Goal: Navigation & Orientation: Find specific page/section

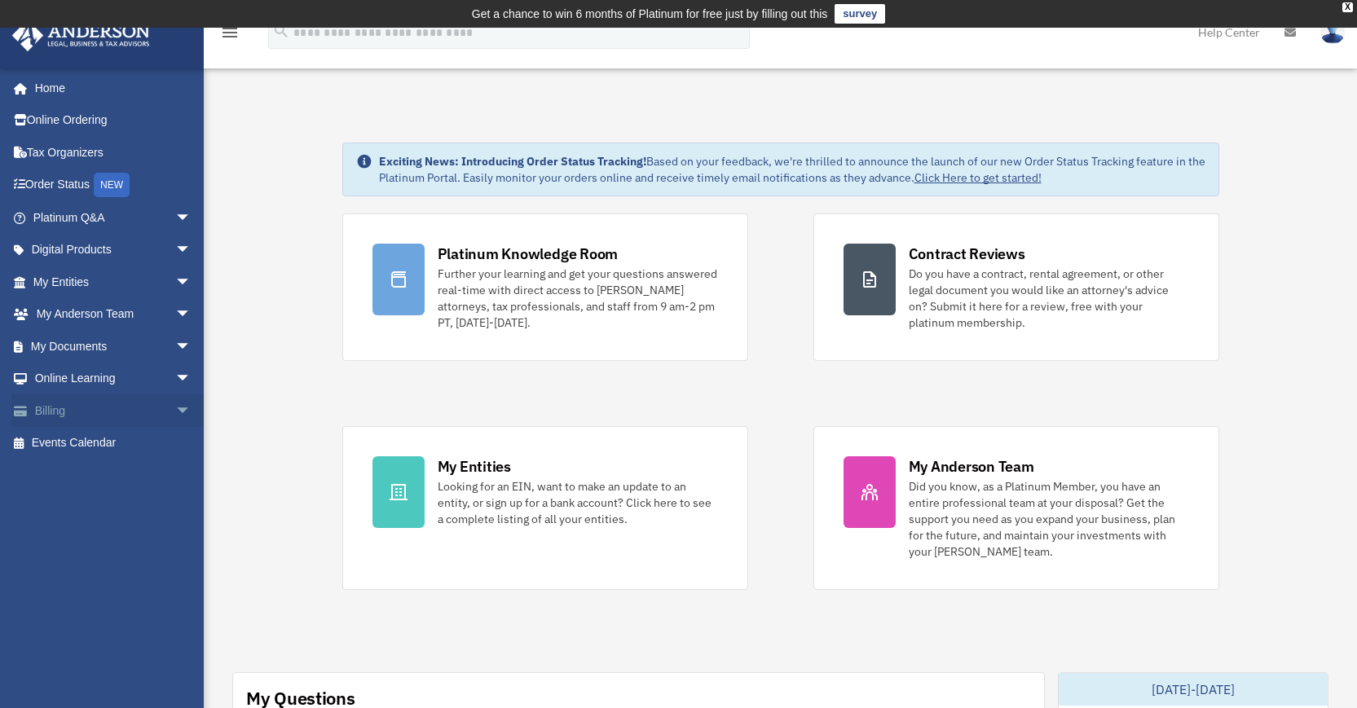
click at [90, 411] on link "Billing arrow_drop_down" at bounding box center [113, 410] width 205 height 33
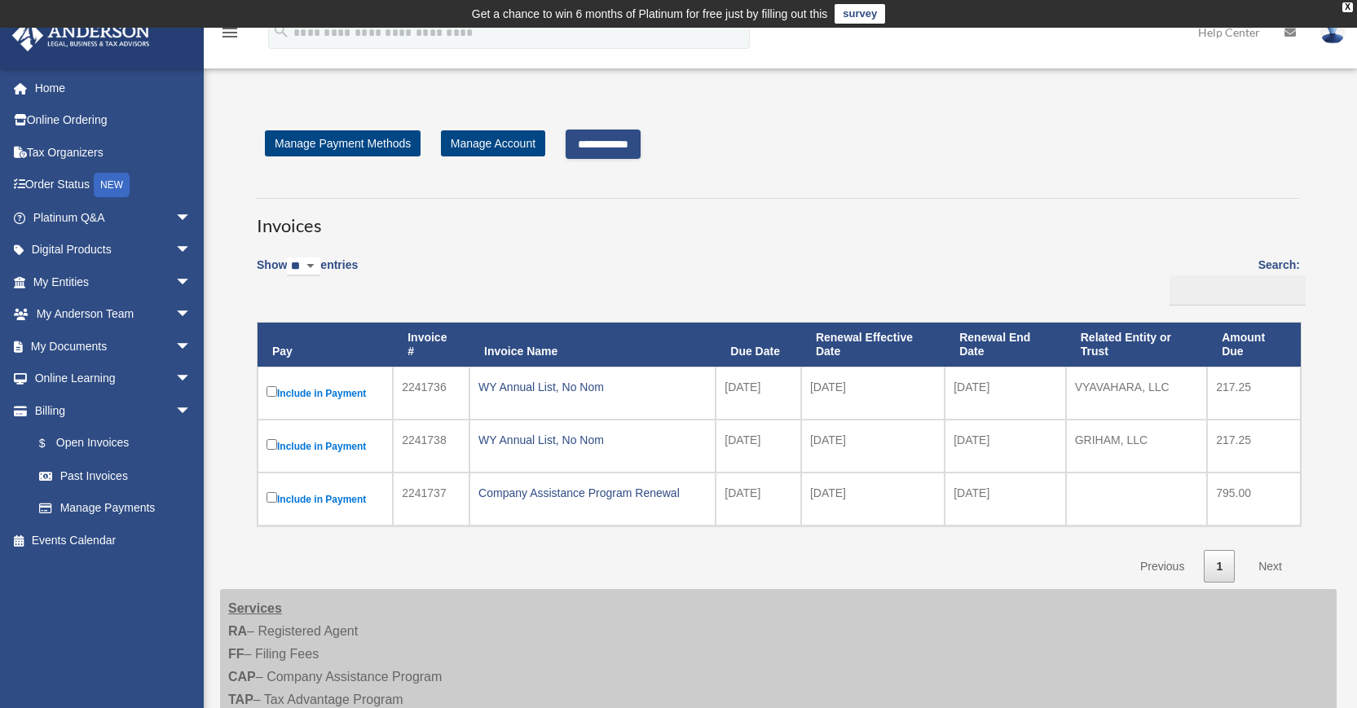
click at [640, 155] on input "**********" at bounding box center [602, 144] width 75 height 29
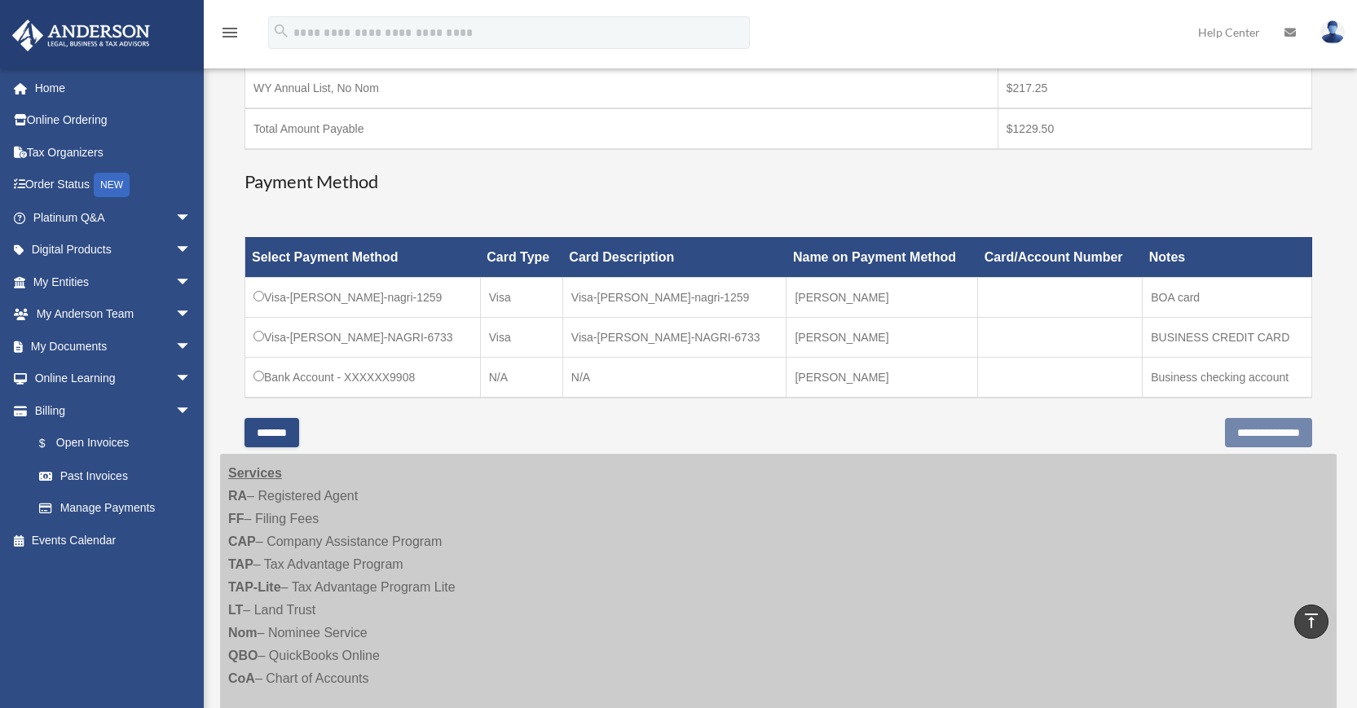
scroll to position [420, 0]
click at [1249, 442] on input "**********" at bounding box center [1268, 432] width 87 height 29
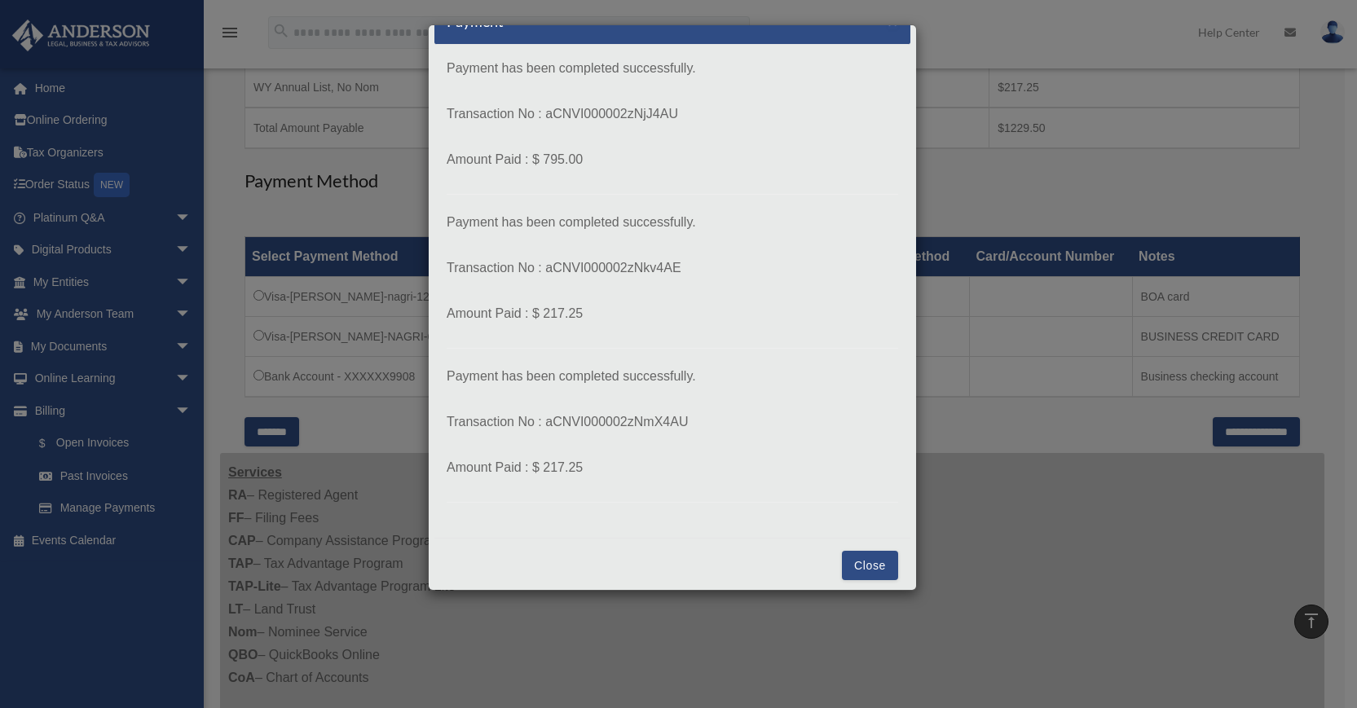
scroll to position [40, 0]
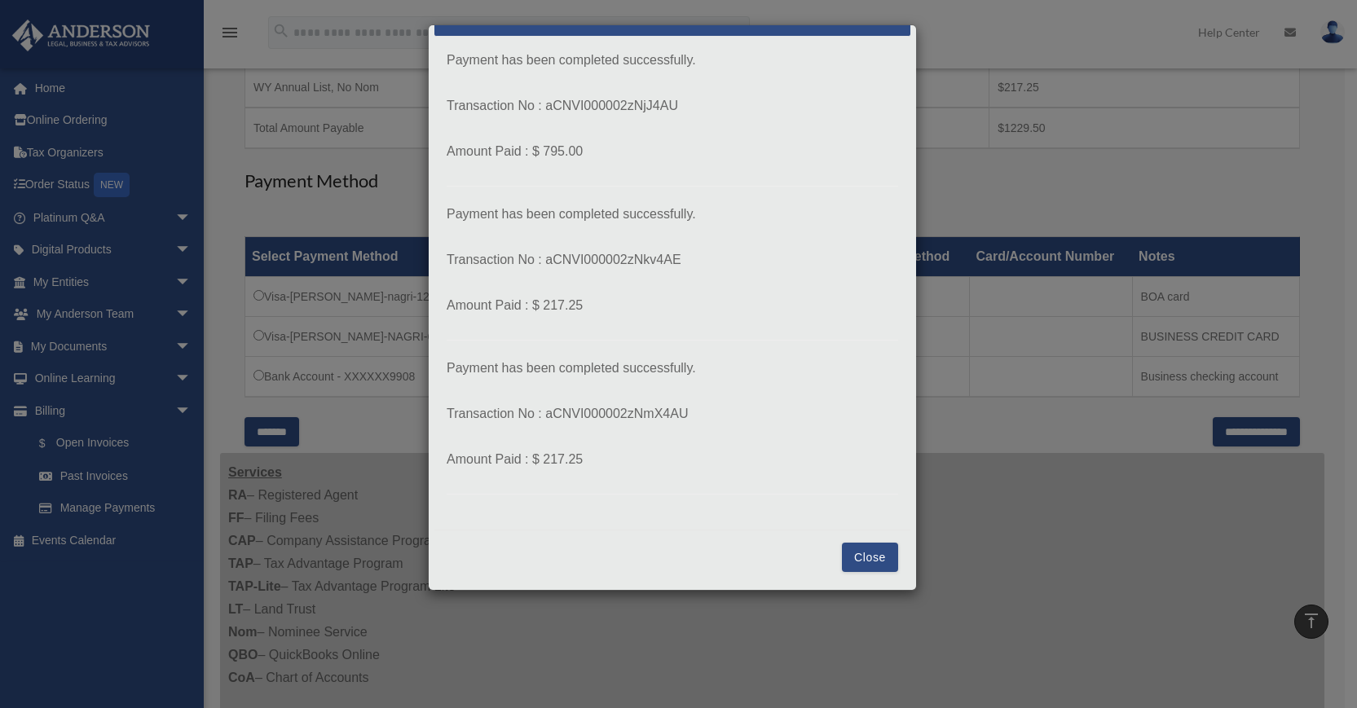
click at [847, 558] on button "Close" at bounding box center [870, 557] width 56 height 29
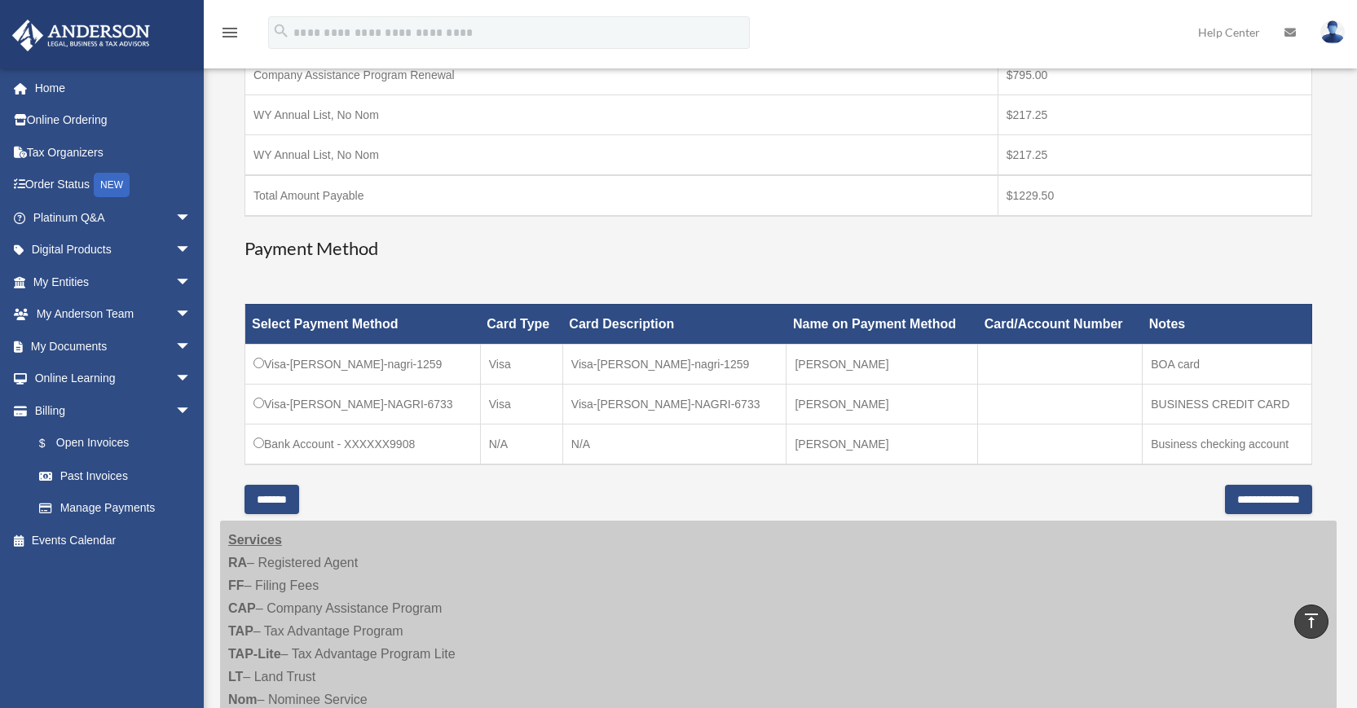
scroll to position [289, 0]
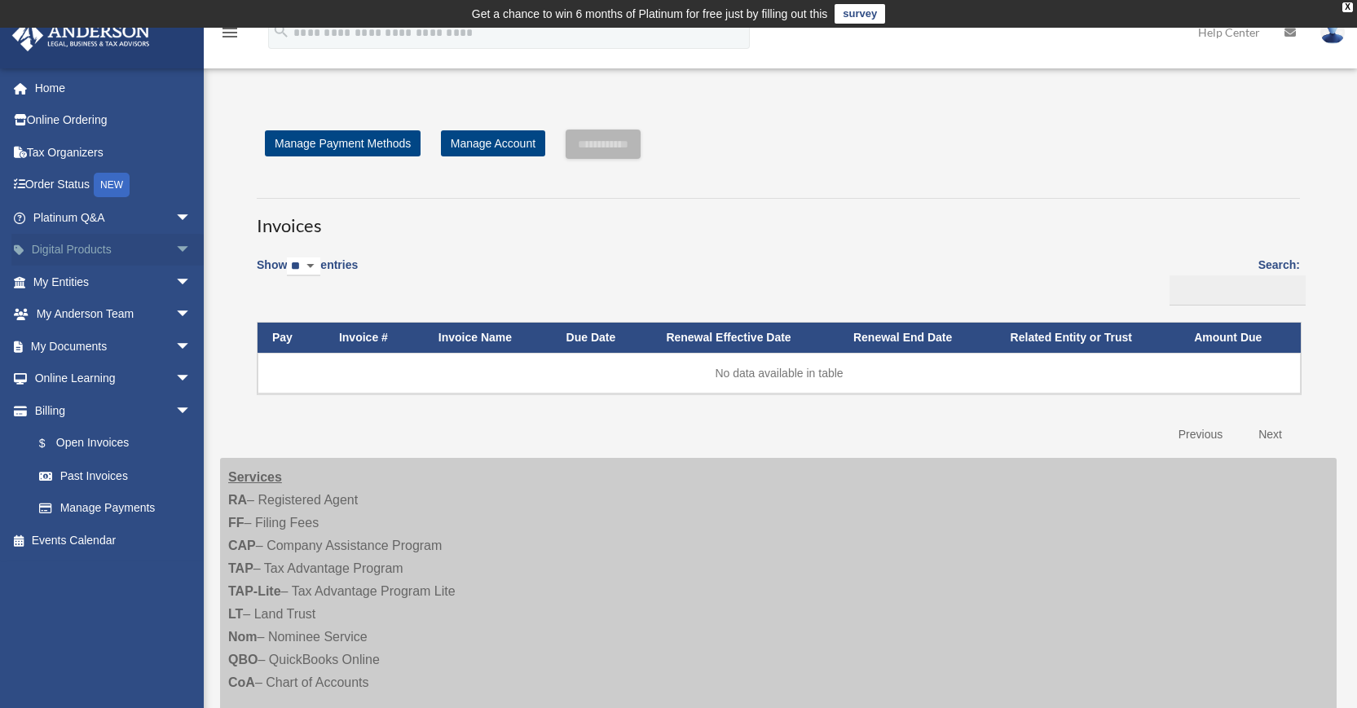
click at [80, 259] on link "Digital Products arrow_drop_down" at bounding box center [113, 250] width 205 height 33
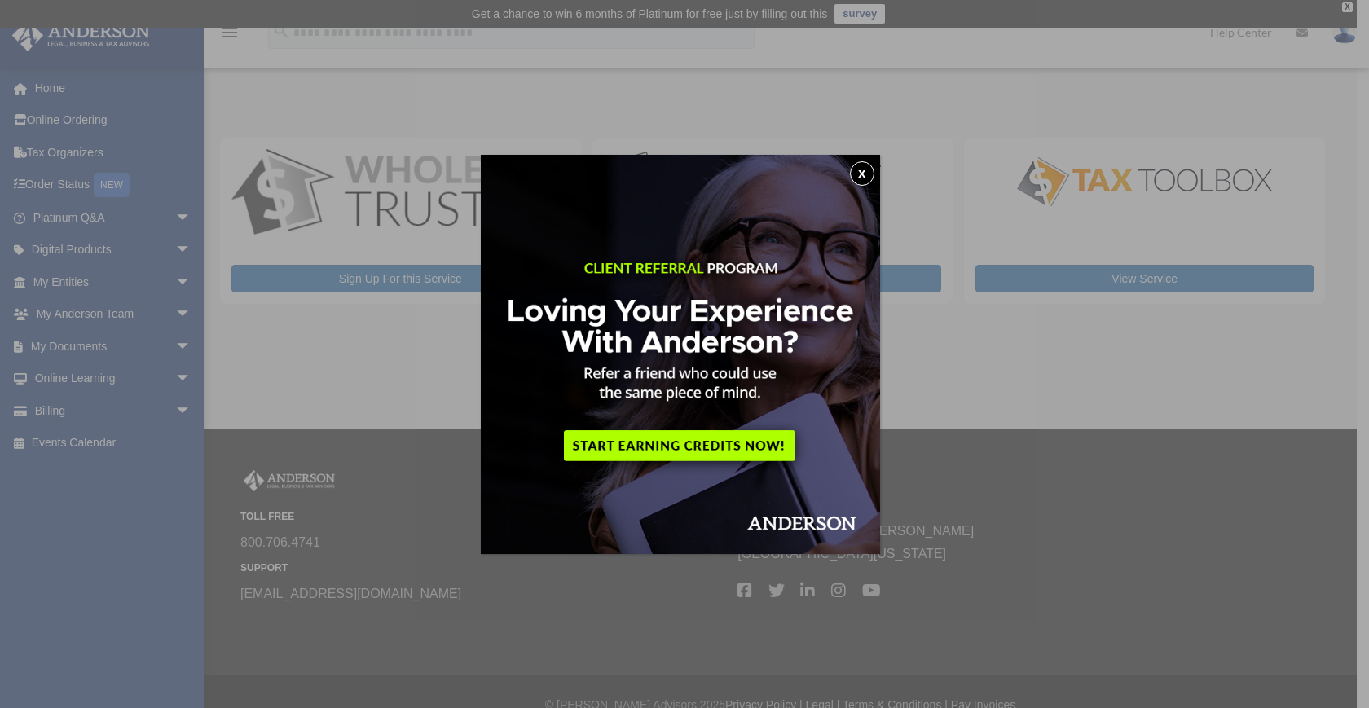
click at [865, 170] on button "x" at bounding box center [862, 173] width 24 height 24
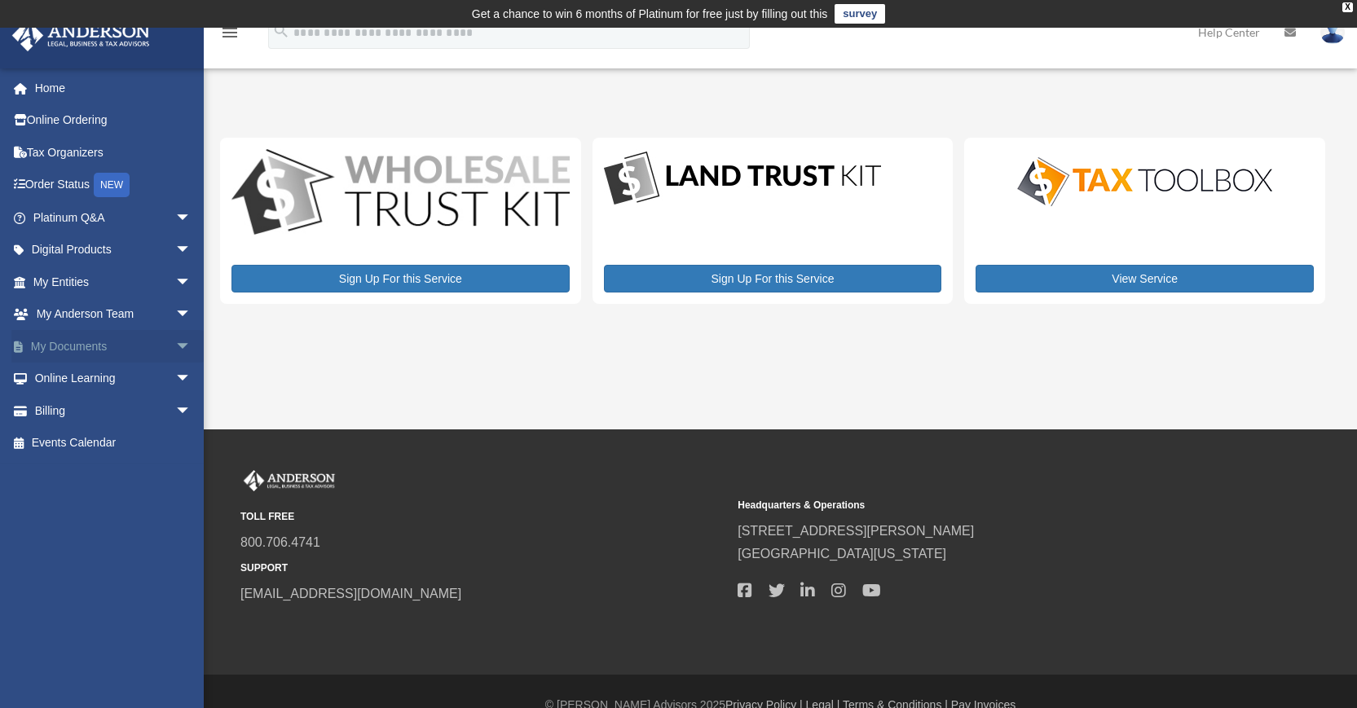
click at [125, 343] on link "My Documents arrow_drop_down" at bounding box center [113, 346] width 205 height 33
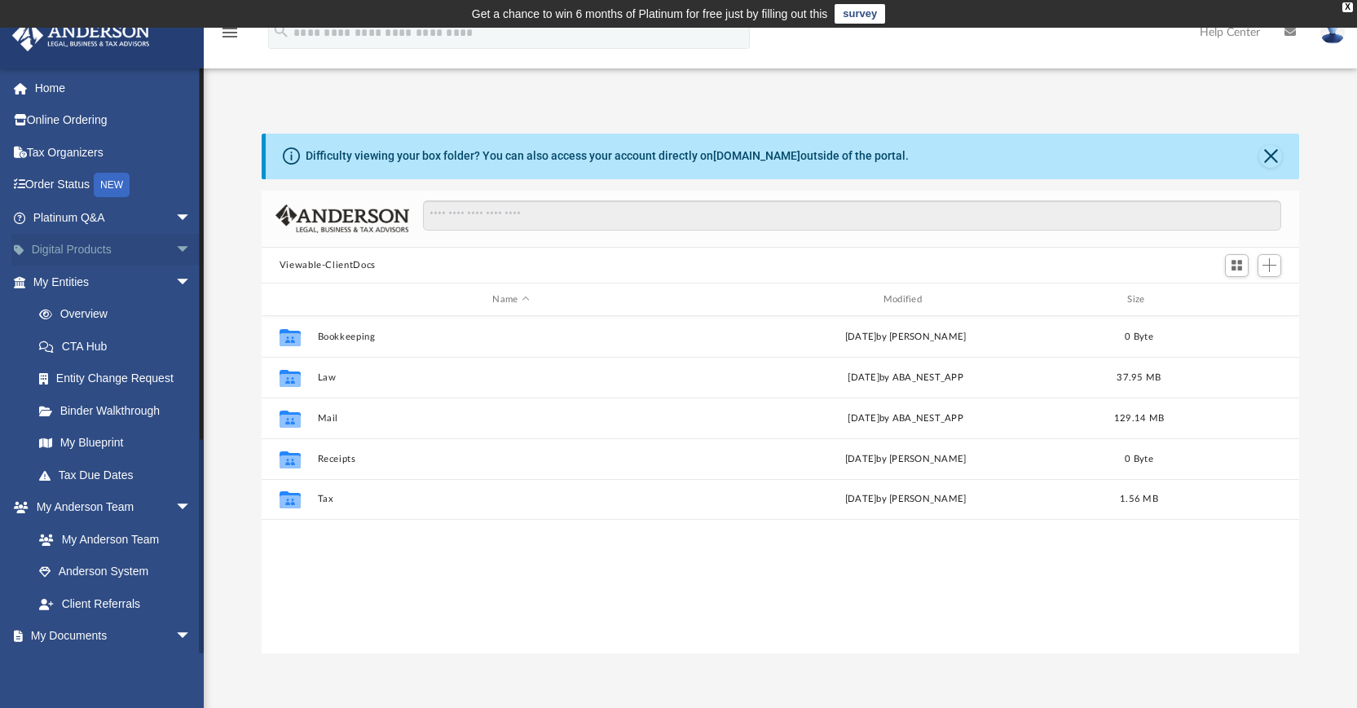
click at [112, 256] on link "Digital Products arrow_drop_down" at bounding box center [113, 250] width 205 height 33
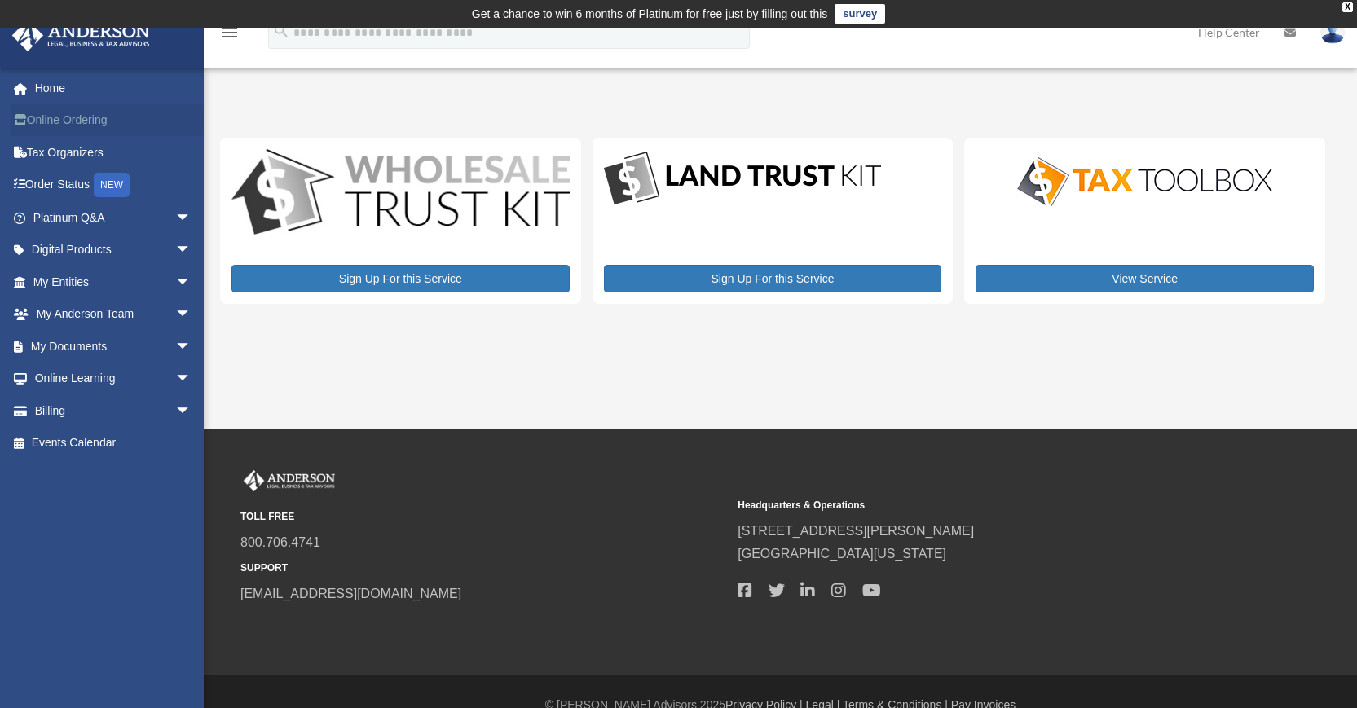
click at [56, 119] on link "Online Ordering" at bounding box center [113, 120] width 205 height 33
click at [97, 378] on link "Online Learning arrow_drop_down" at bounding box center [113, 379] width 205 height 33
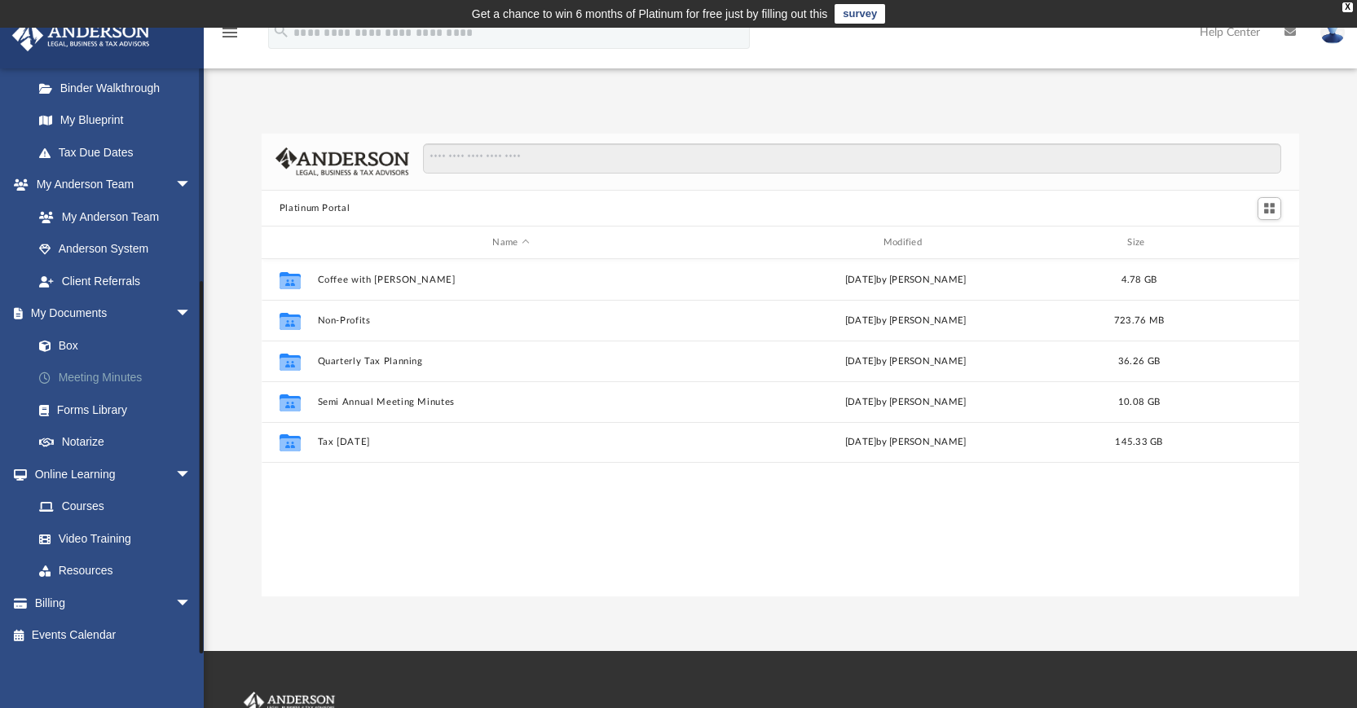
scroll to position [324, 0]
click at [121, 408] on link "Forms Library" at bounding box center [119, 408] width 193 height 33
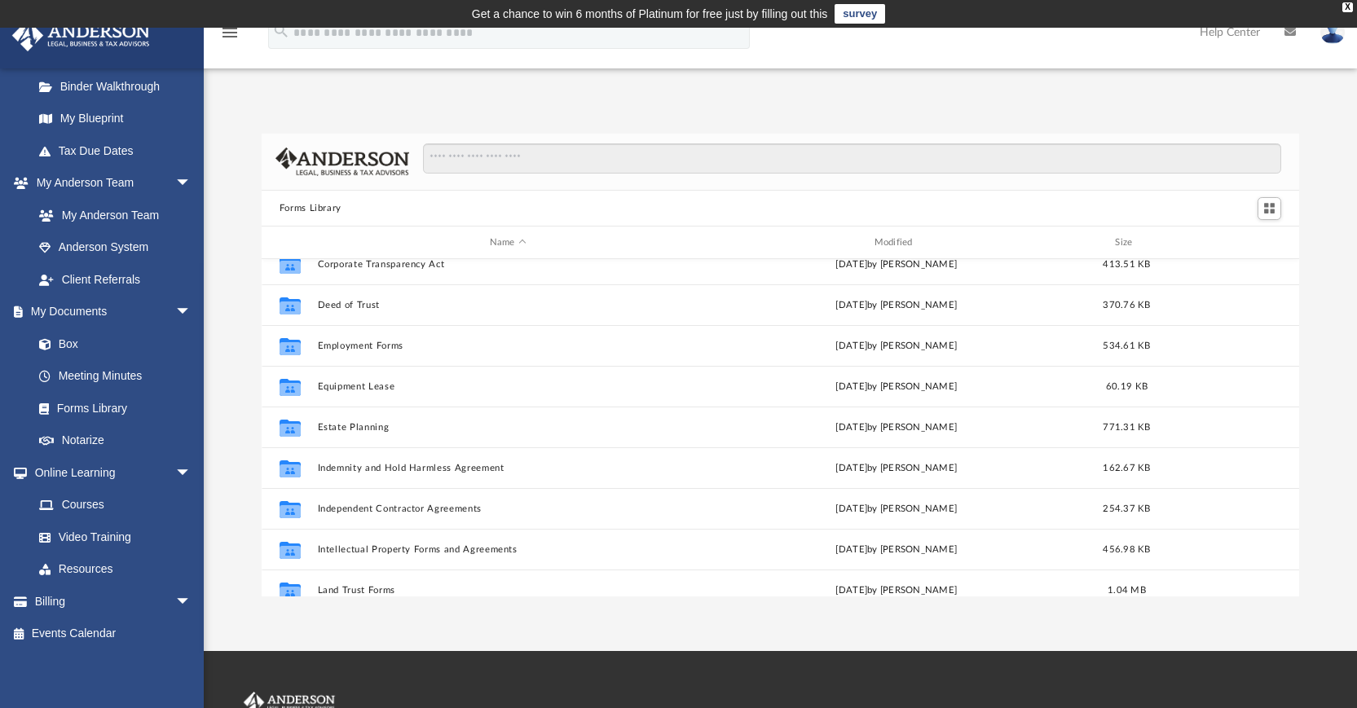
scroll to position [381, 0]
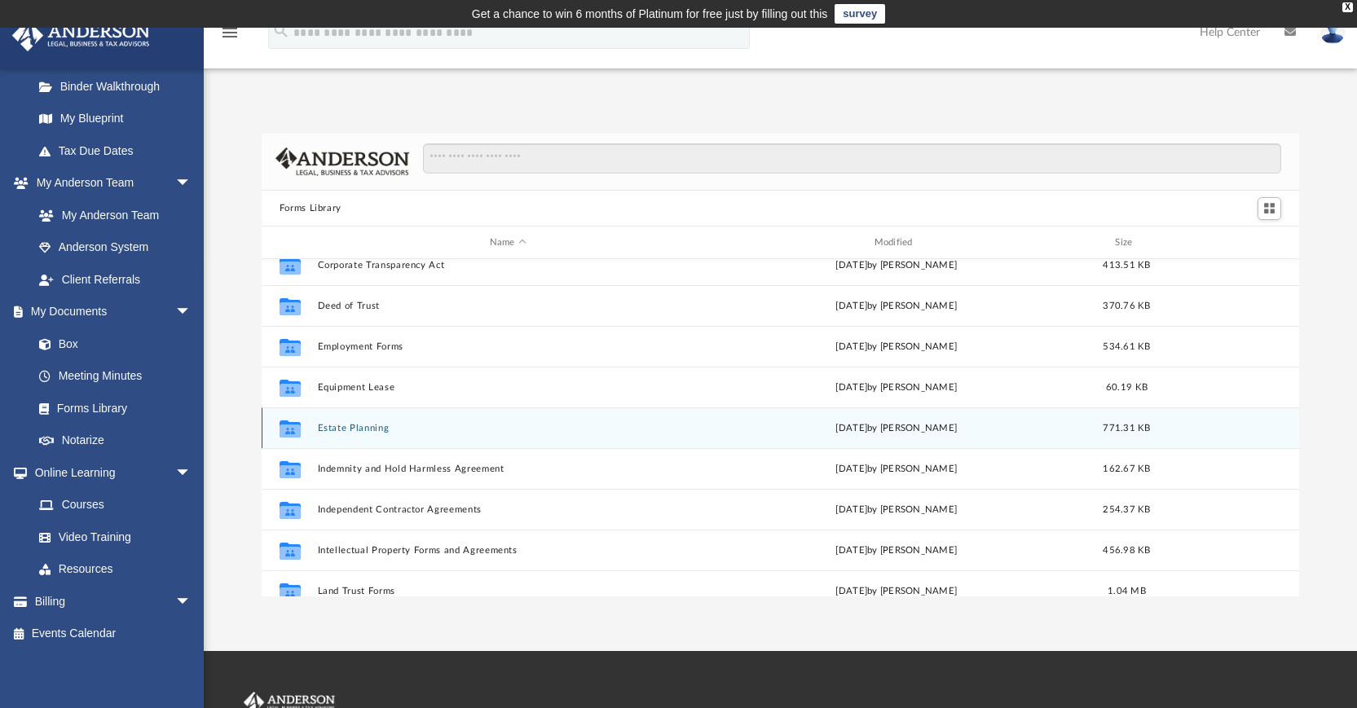
click at [381, 433] on div "Collaborated Folder Estate Planning [DATE] by [PERSON_NAME] 771.31 KB" at bounding box center [781, 427] width 1038 height 41
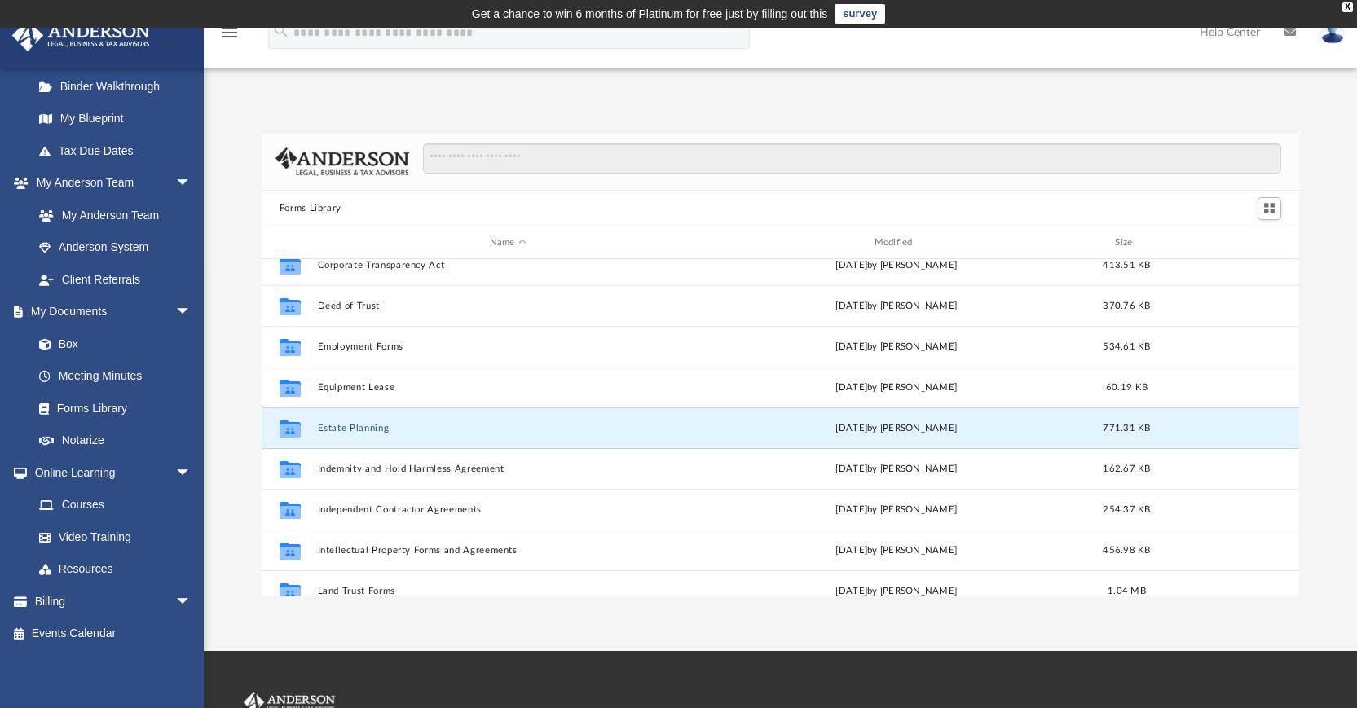
click at [377, 425] on button "Estate Planning" at bounding box center [507, 428] width 381 height 11
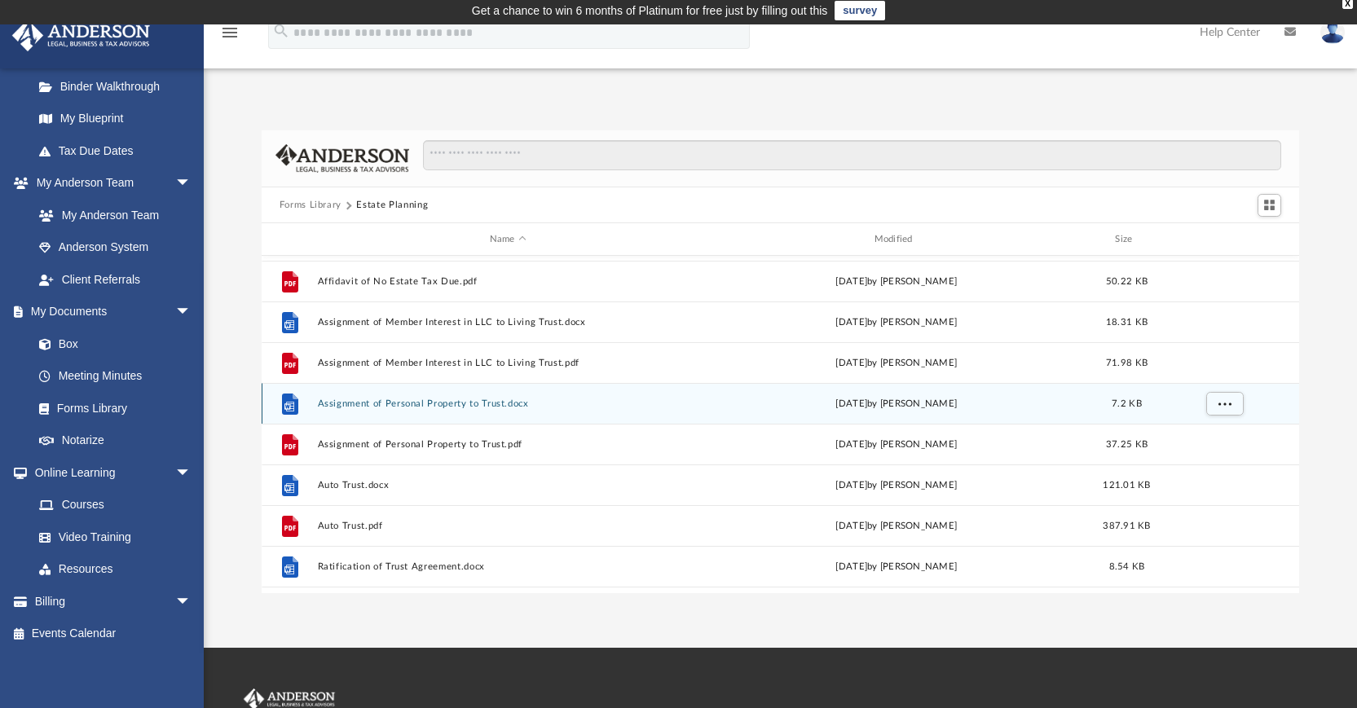
scroll to position [0, 0]
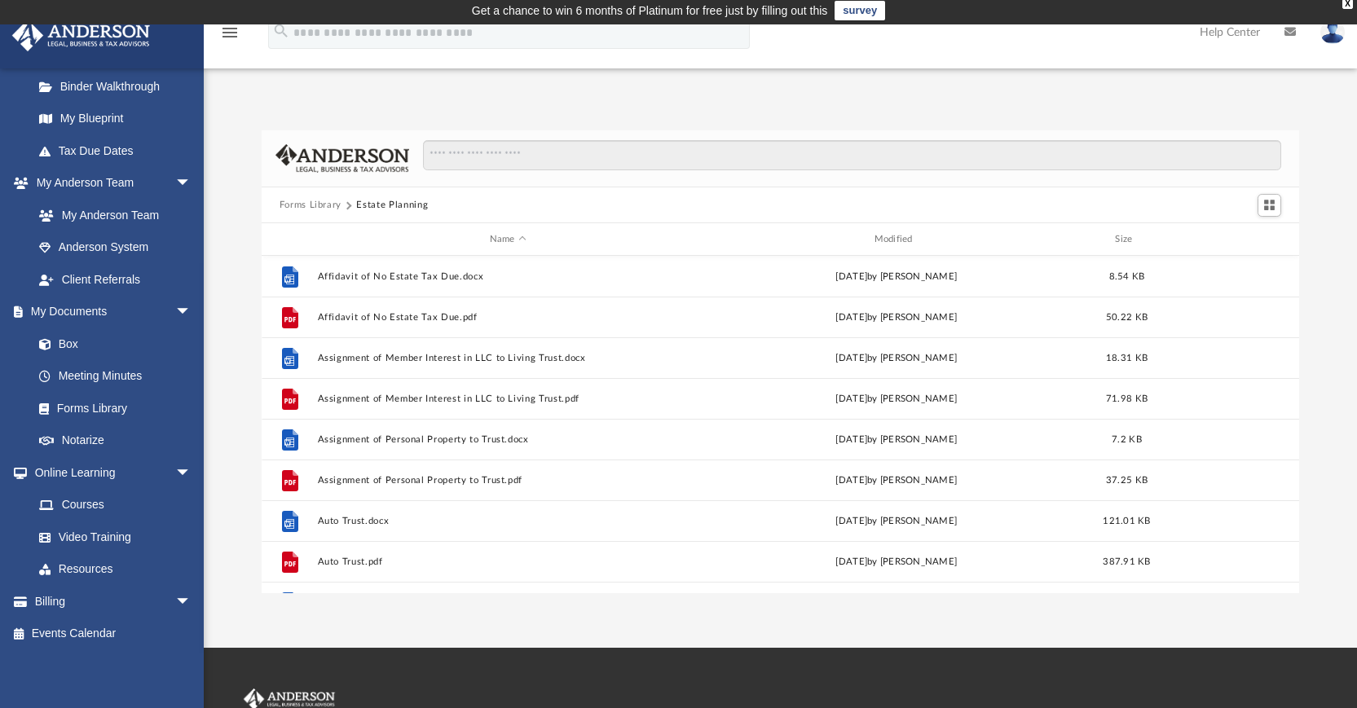
click at [318, 202] on button "Forms Library" at bounding box center [310, 205] width 62 height 15
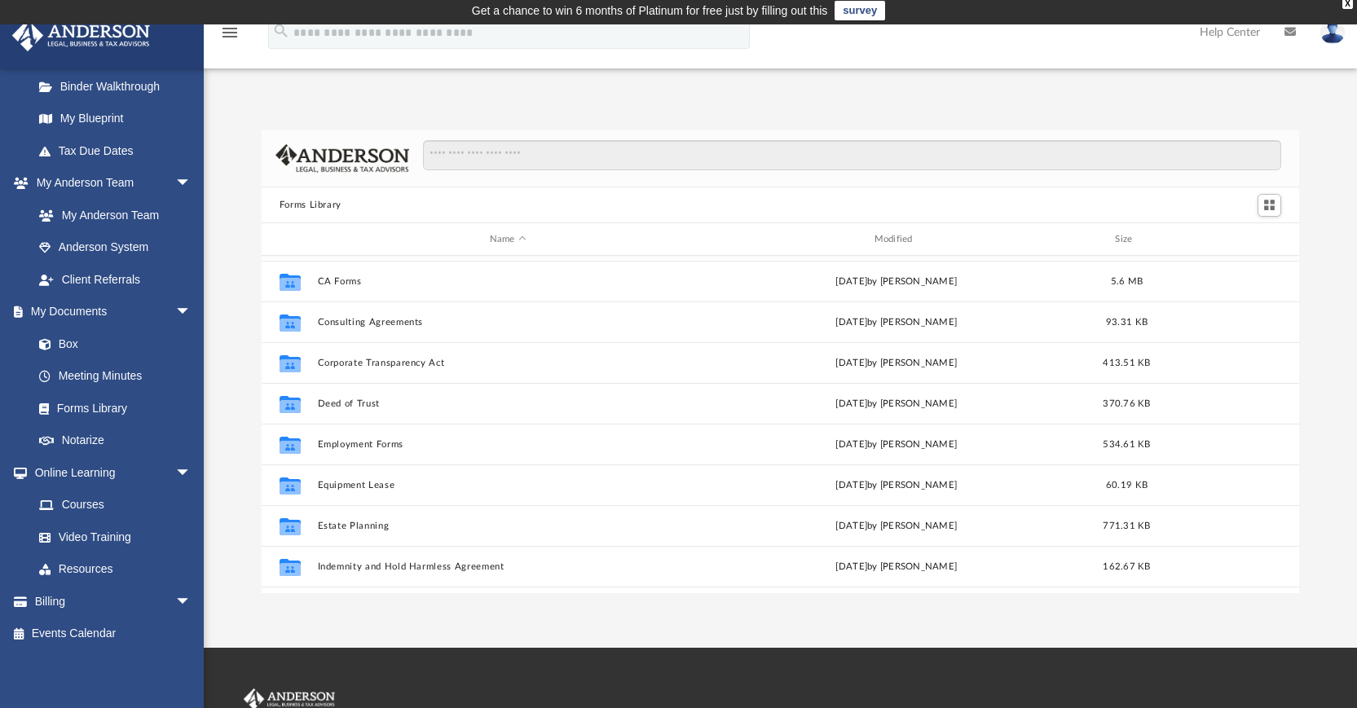
scroll to position [282, 0]
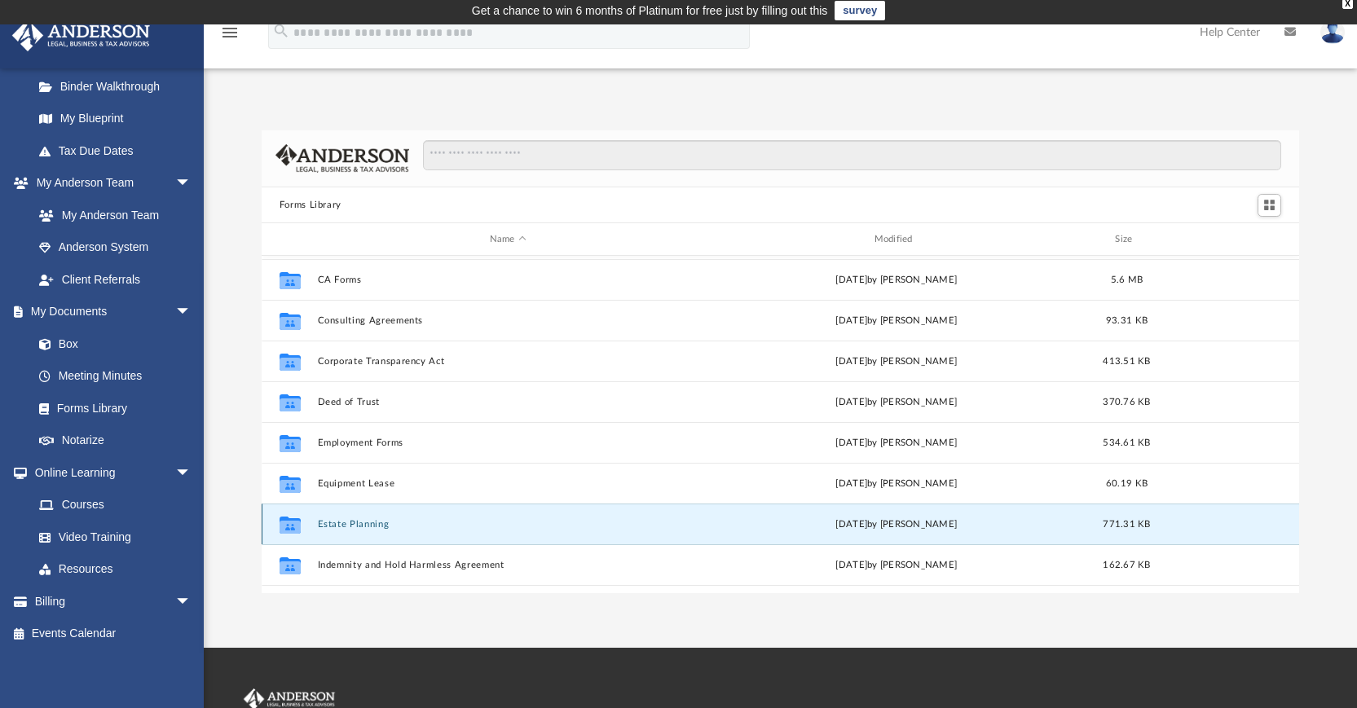
click at [328, 525] on button "Estate Planning" at bounding box center [507, 524] width 381 height 11
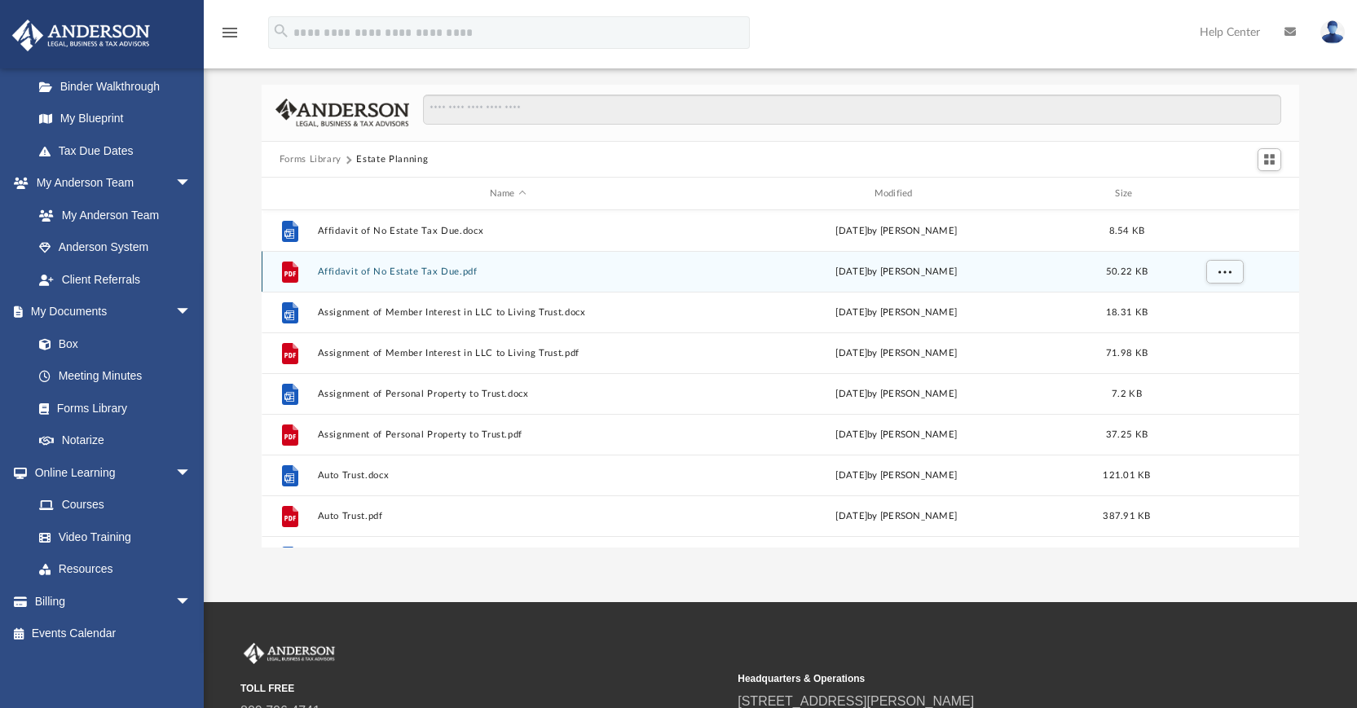
scroll to position [27, 0]
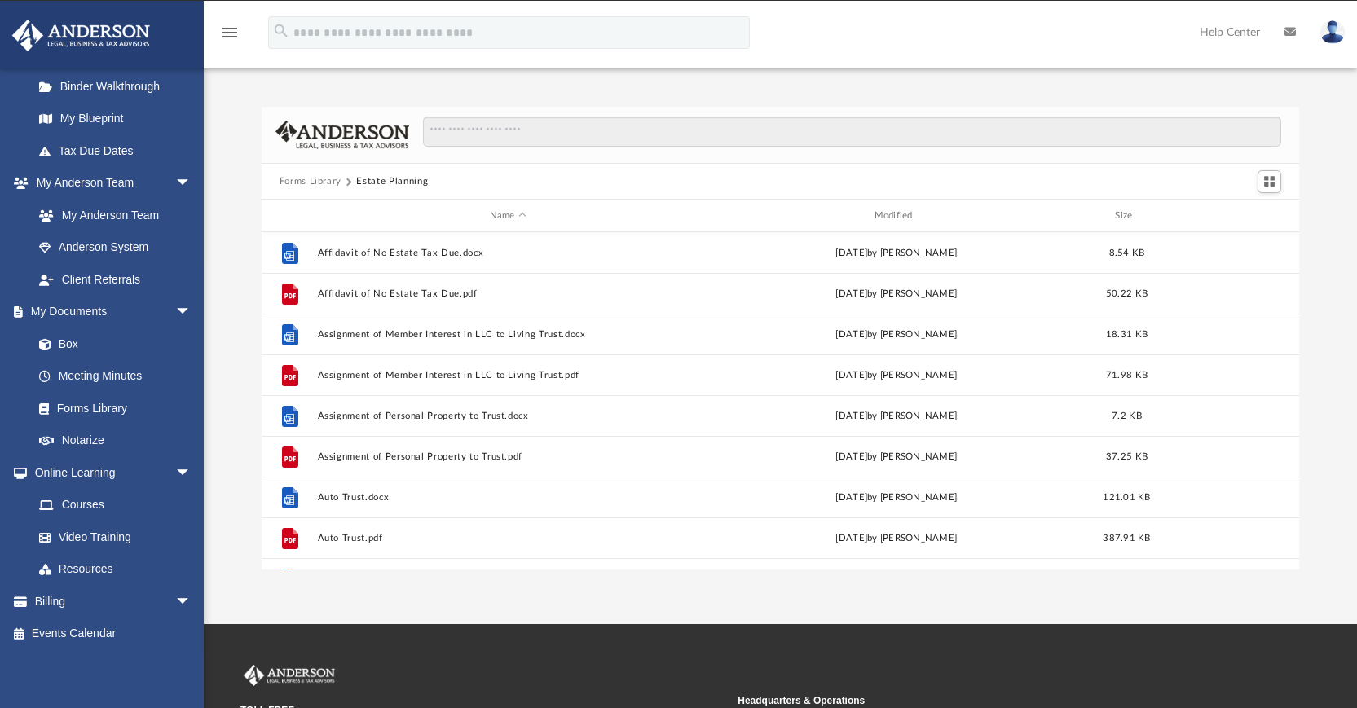
click at [312, 177] on button "Forms Library" at bounding box center [310, 181] width 62 height 15
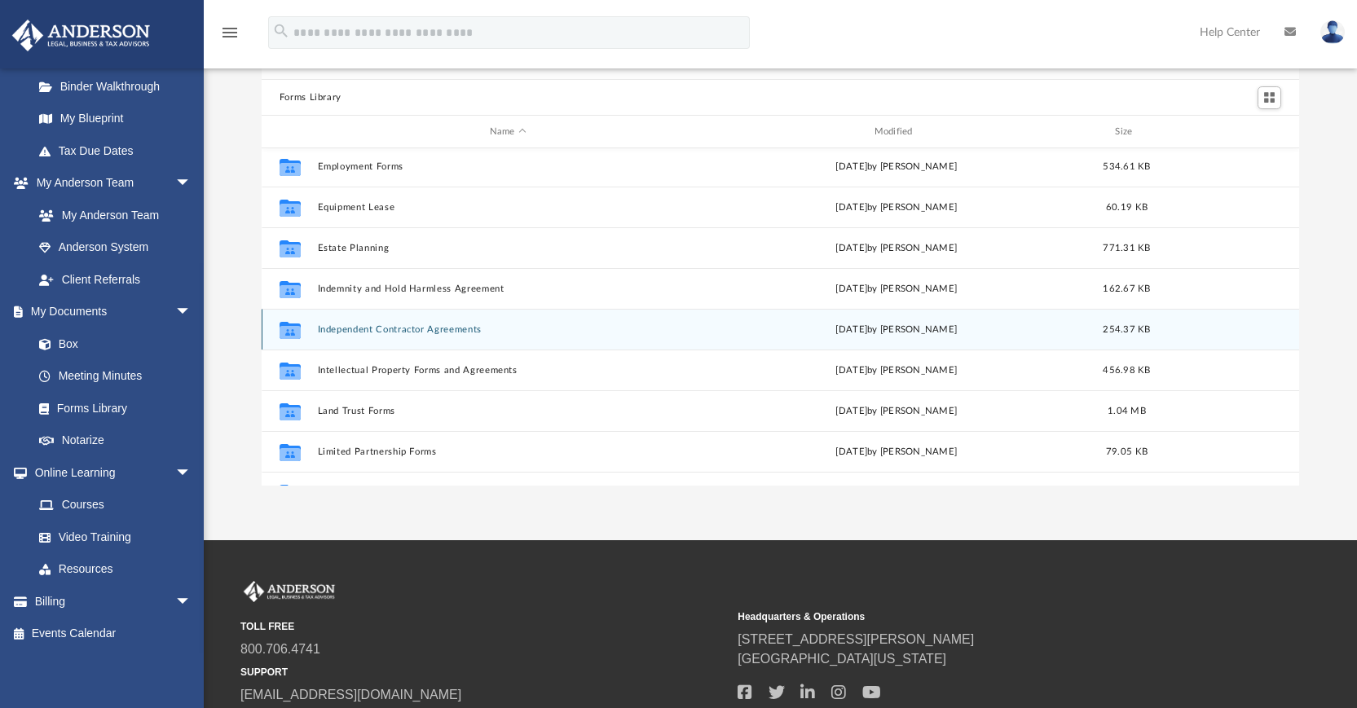
scroll to position [451, 0]
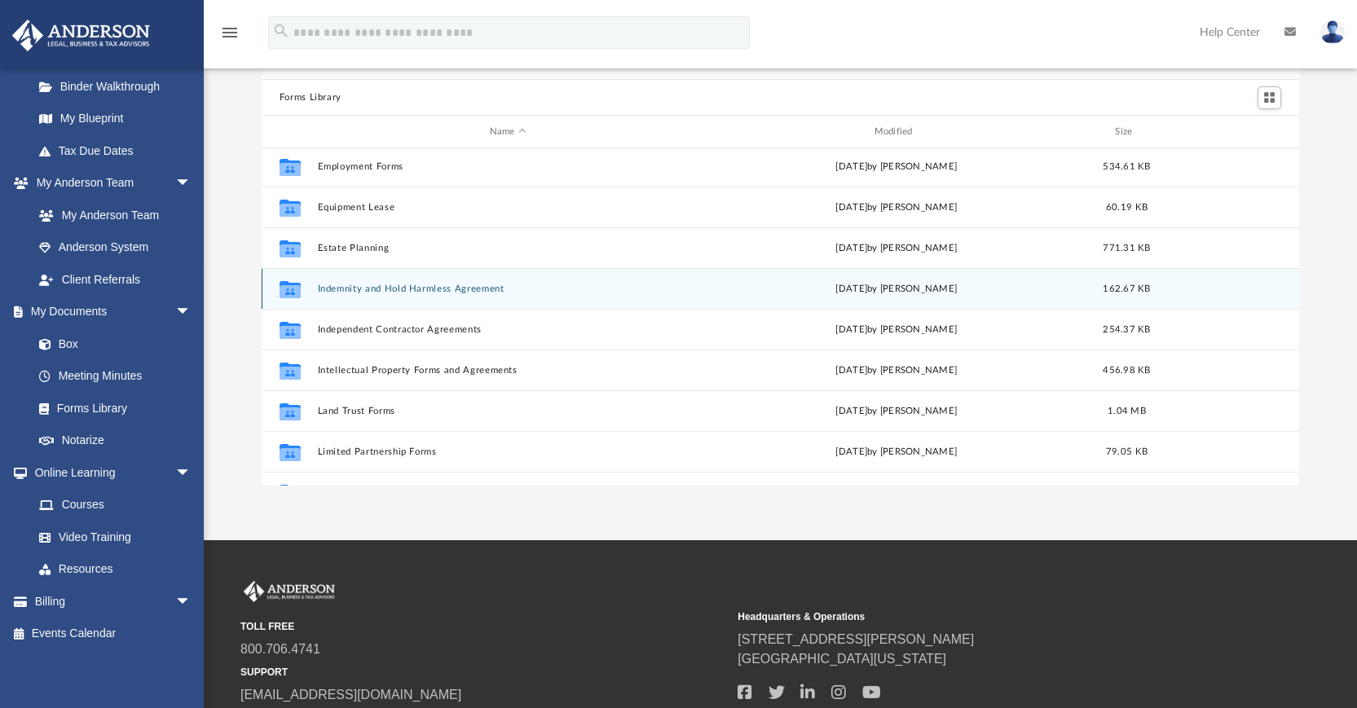
click at [348, 292] on button "Indemnity and Hold Harmless Agreement" at bounding box center [507, 289] width 381 height 11
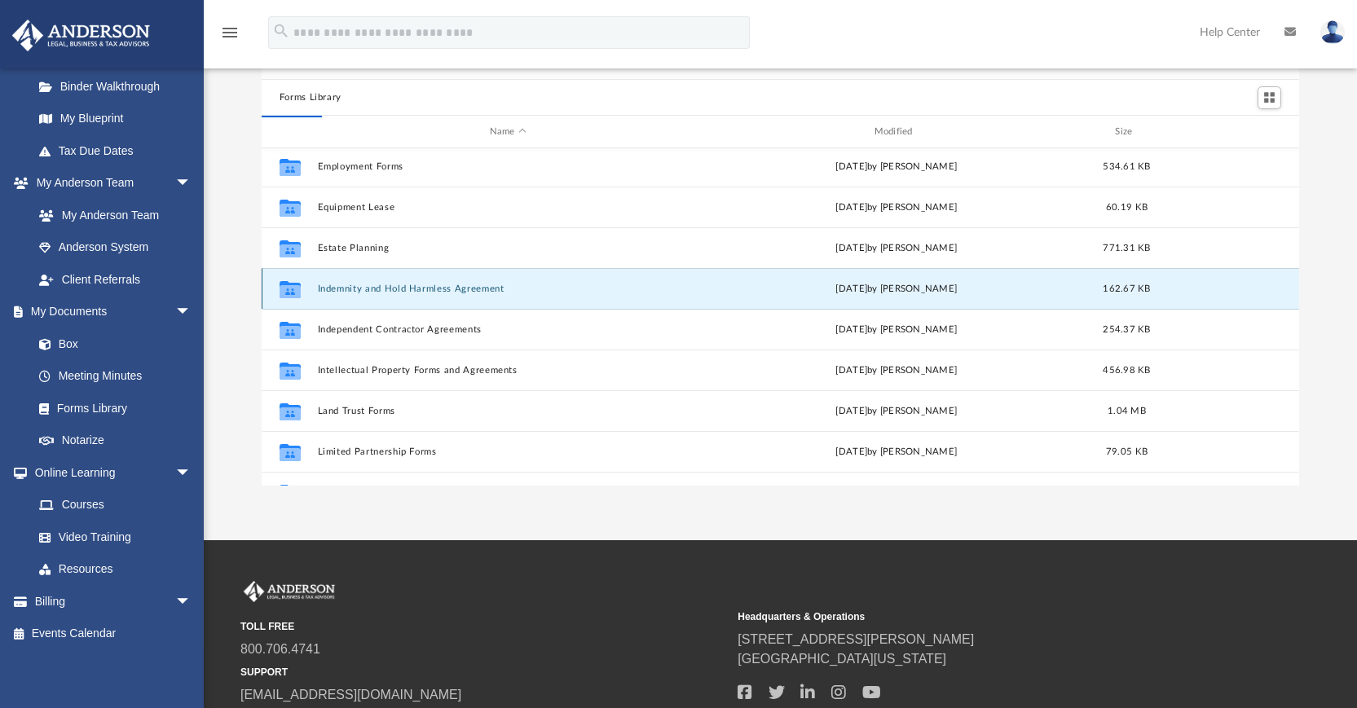
scroll to position [0, 0]
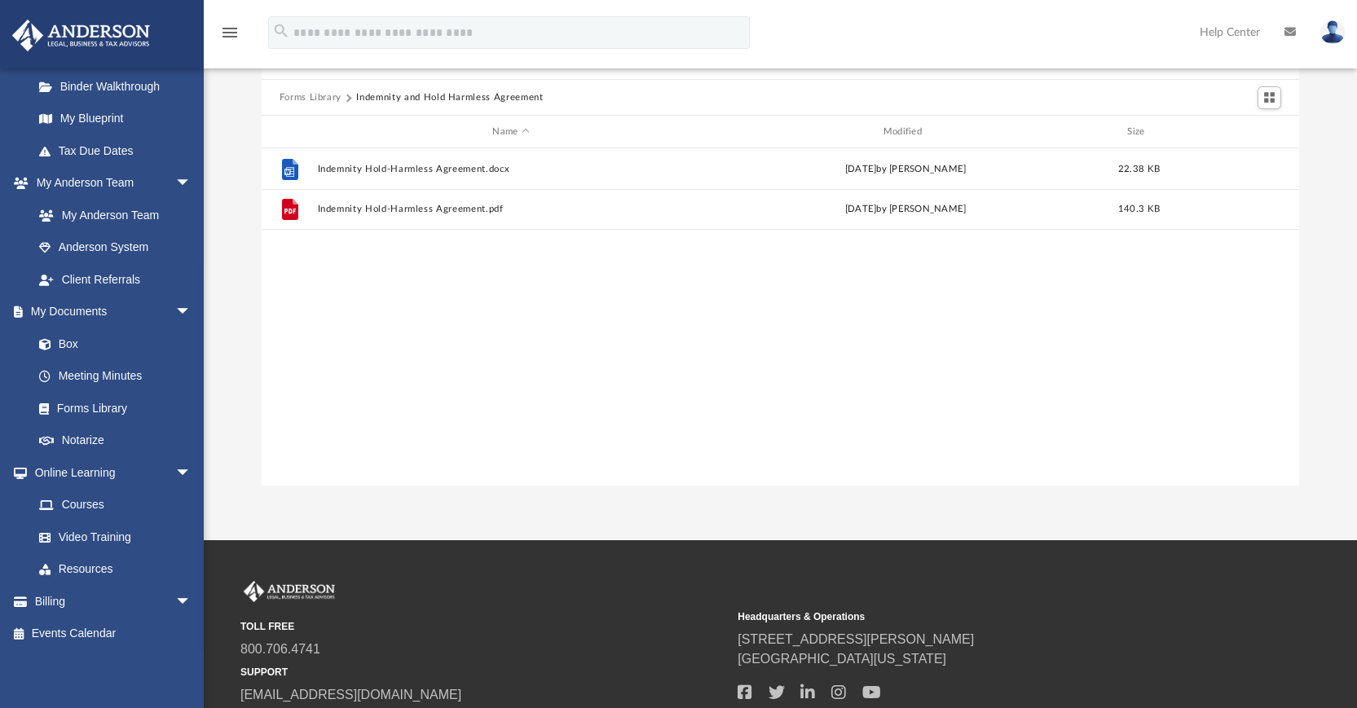
click at [306, 97] on button "Forms Library" at bounding box center [310, 97] width 62 height 15
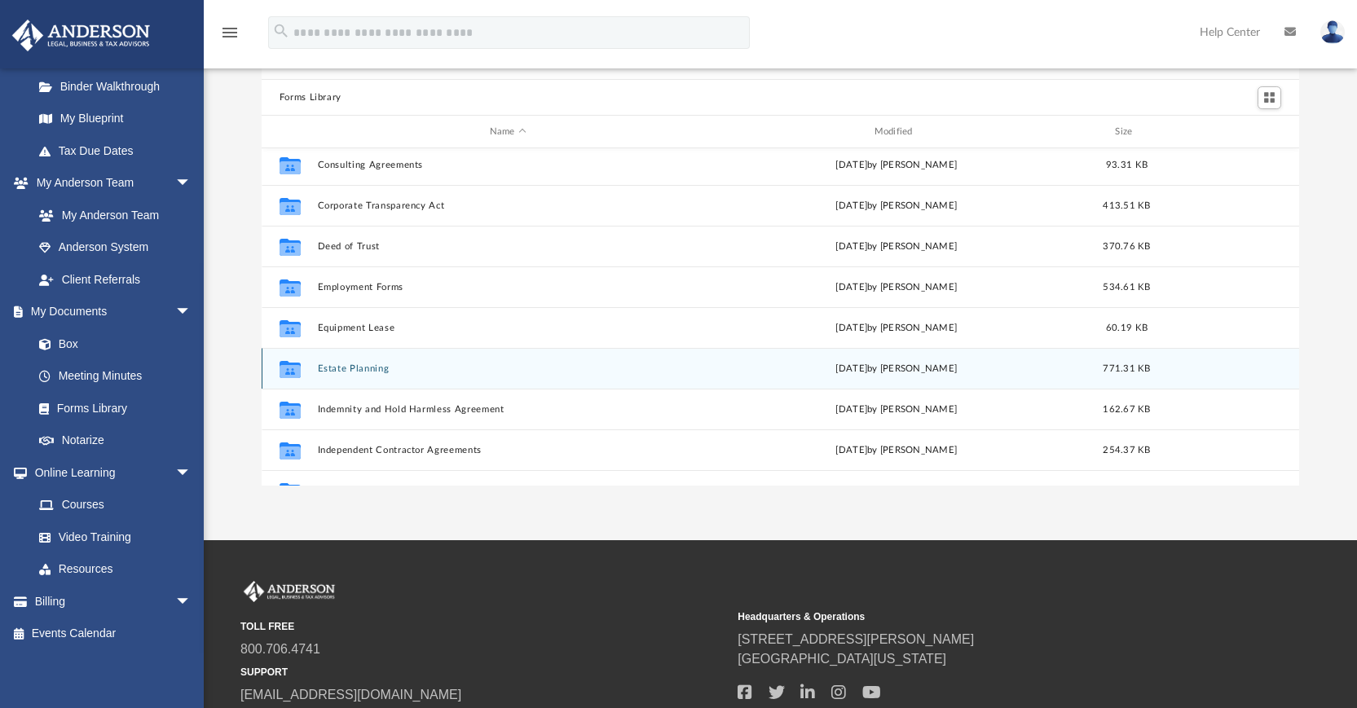
scroll to position [330, 0]
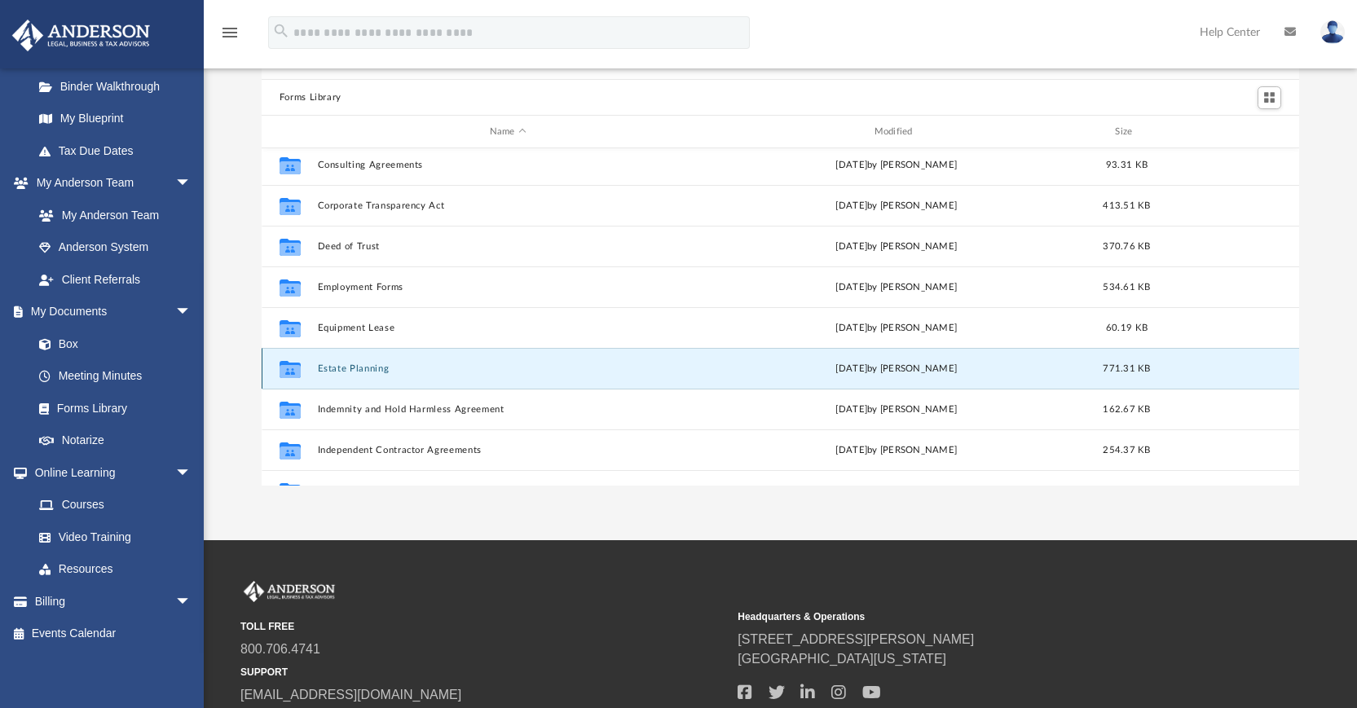
click at [362, 367] on button "Estate Planning" at bounding box center [507, 368] width 381 height 11
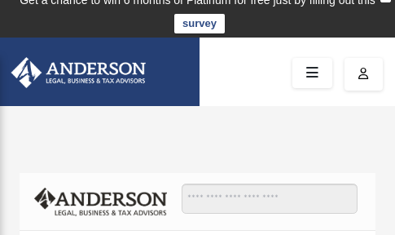
scroll to position [0, 0]
